Goal: Obtain resource: Obtain resource

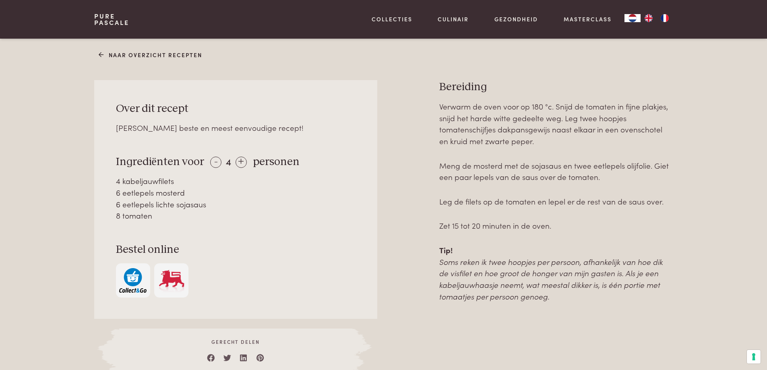
scroll to position [307, 0]
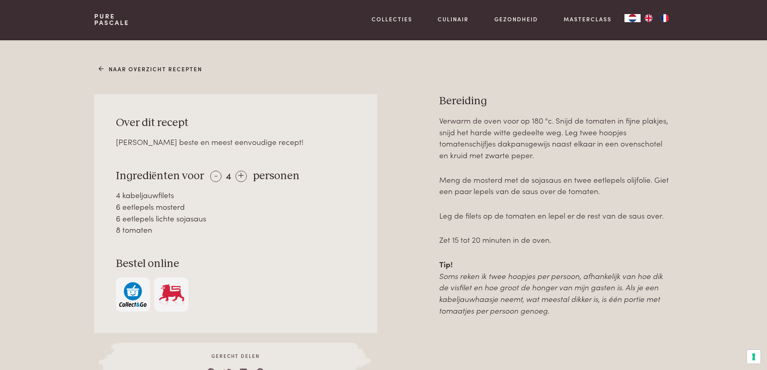
scroll to position [347, 0]
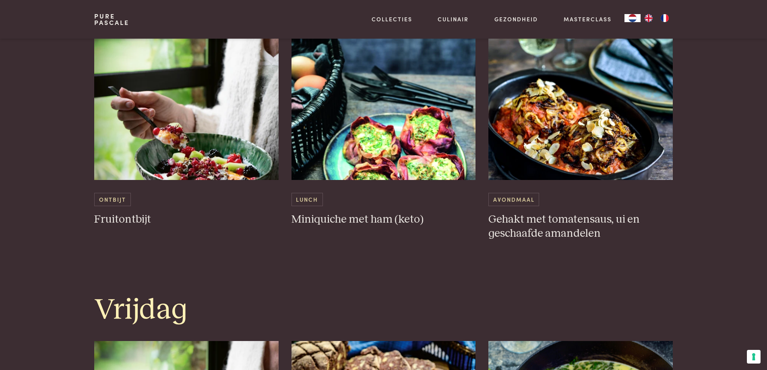
scroll to position [1449, 0]
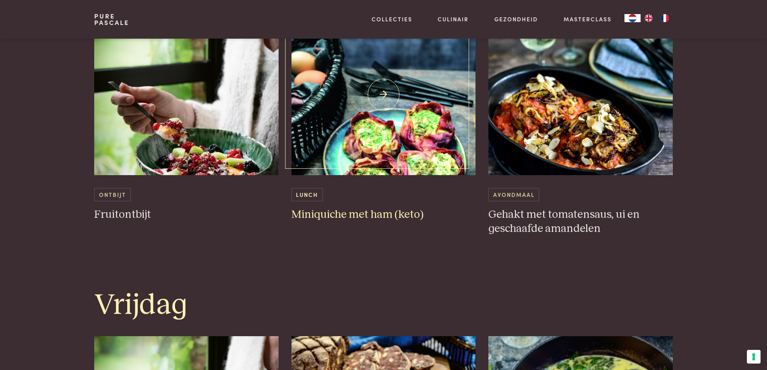
click at [350, 212] on h3 "Miniquiche met ham (keto)" at bounding box center [383, 215] width 184 height 14
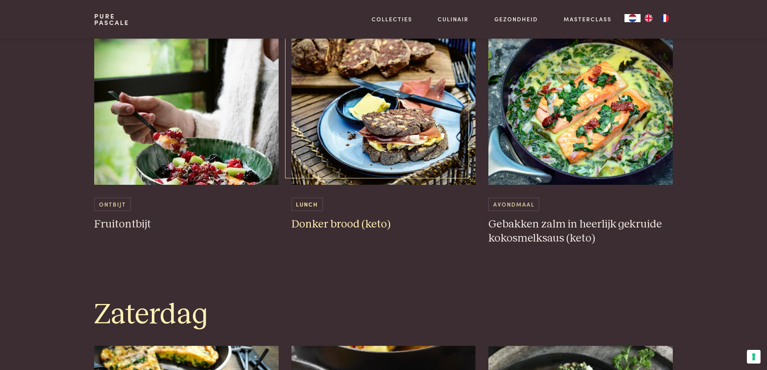
scroll to position [1730, 0]
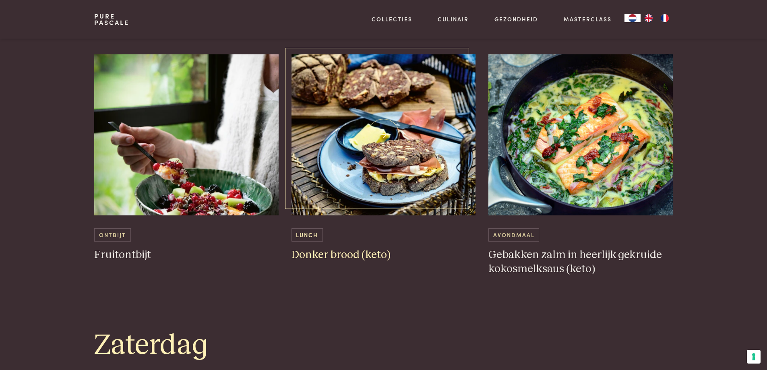
click at [346, 254] on h3 "Donker brood (keto)" at bounding box center [383, 255] width 184 height 14
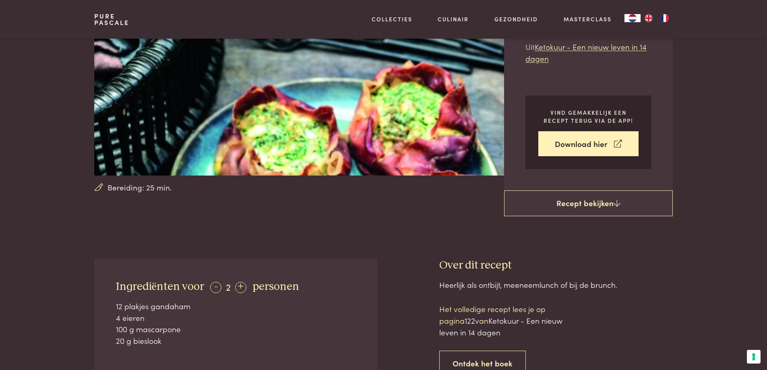
scroll to position [121, 0]
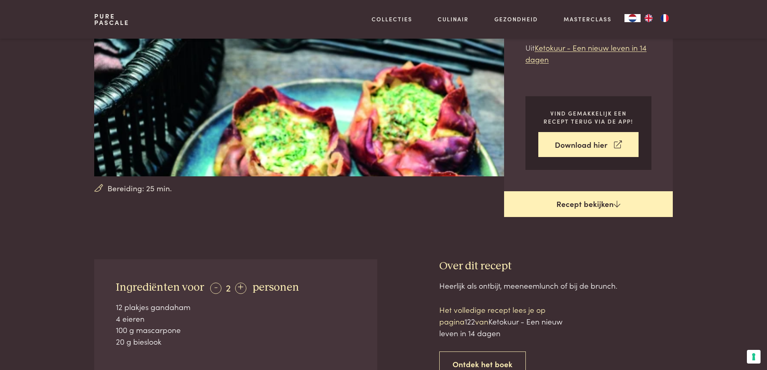
click at [601, 202] on link "Recept bekijken" at bounding box center [588, 204] width 169 height 26
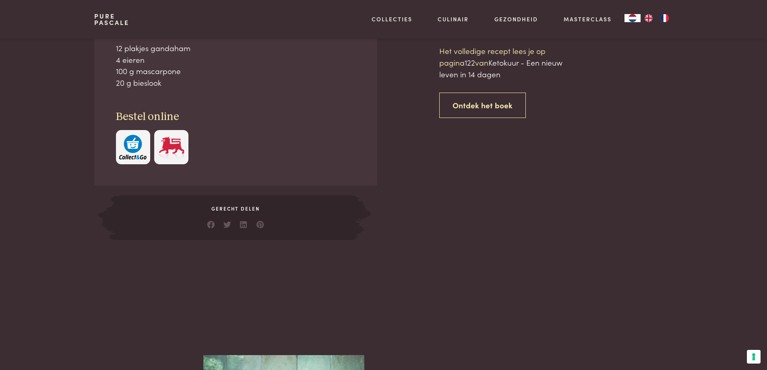
scroll to position [380, 0]
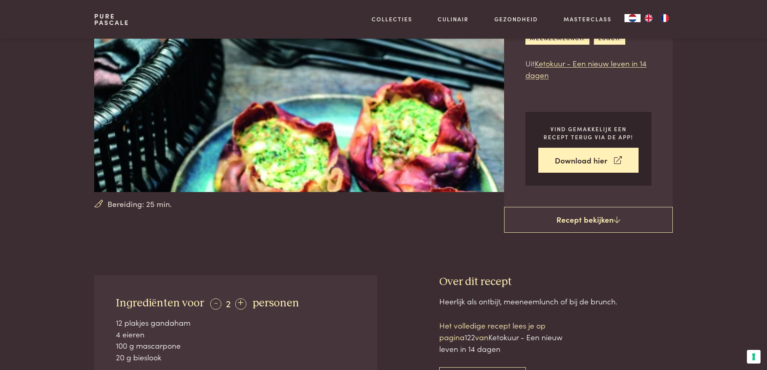
scroll to position [98, 0]
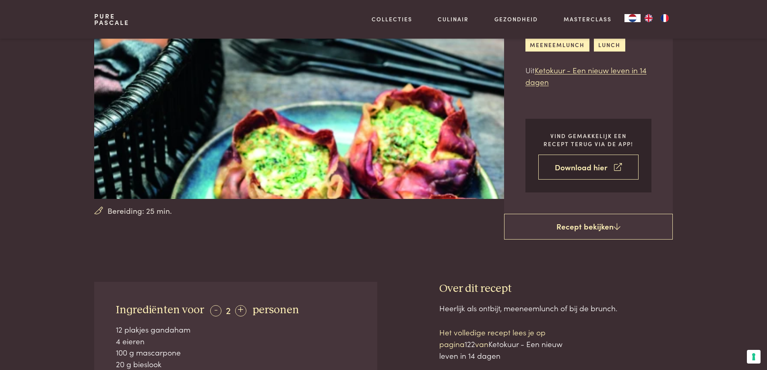
click at [588, 167] on link "Download hier" at bounding box center [588, 167] width 100 height 25
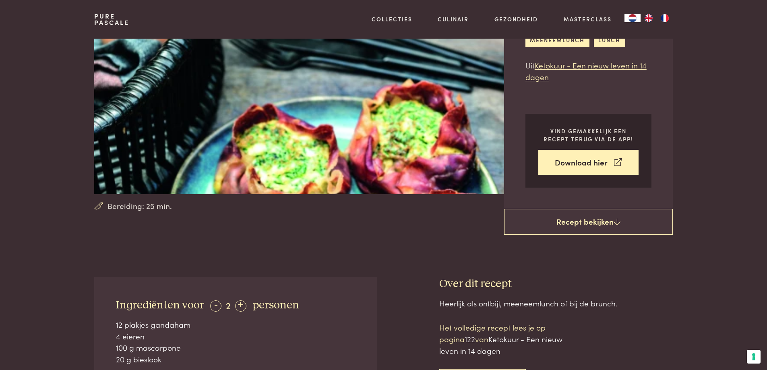
scroll to position [0, 0]
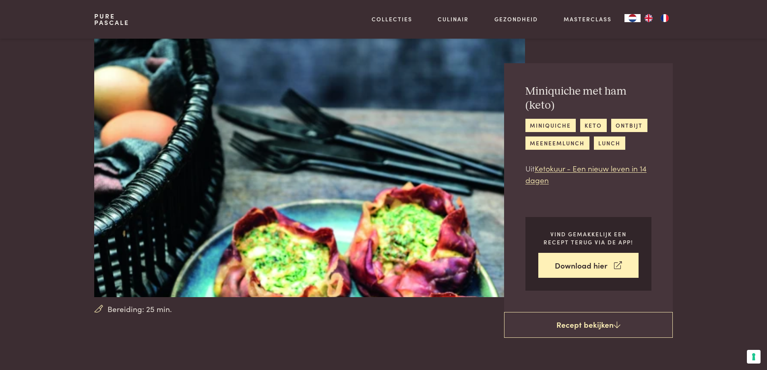
scroll to position [380, 0]
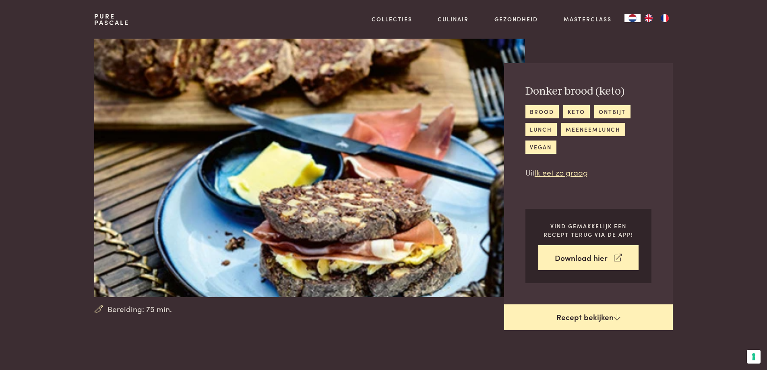
click at [588, 321] on link "Recept bekijken" at bounding box center [588, 317] width 169 height 26
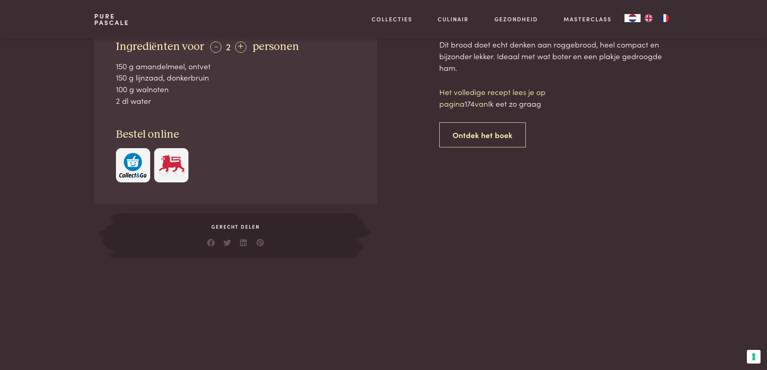
scroll to position [372, 0]
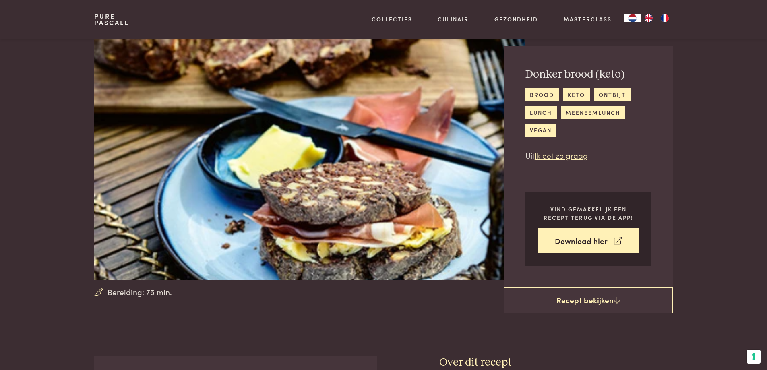
scroll to position [10, 0]
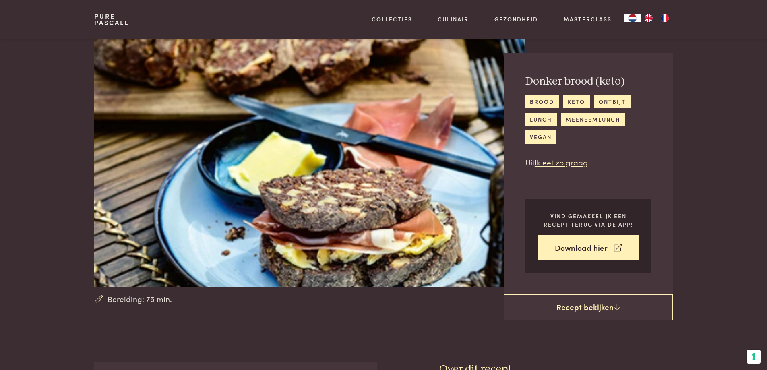
scroll to position [372, 0]
